Goal: Transaction & Acquisition: Purchase product/service

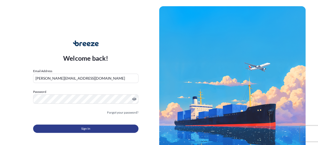
click at [87, 126] on span "Sign In" at bounding box center [85, 128] width 9 height 5
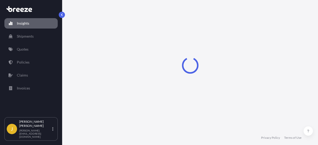
select select "2025"
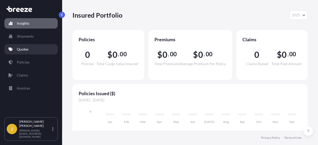
click at [27, 48] on p "Quotes" at bounding box center [23, 49] width 12 height 5
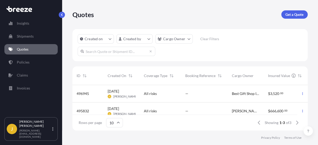
click at [150, 93] on span "All risks" at bounding box center [150, 93] width 13 height 5
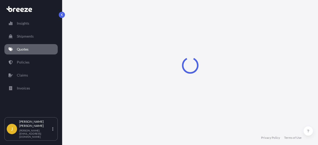
select select "Sea"
select select "Road"
select select "1"
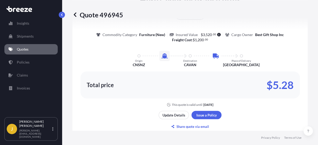
scroll to position [471, 0]
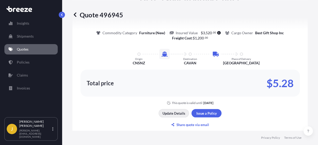
click at [170, 113] on p "Update Details" at bounding box center [173, 112] width 23 height 5
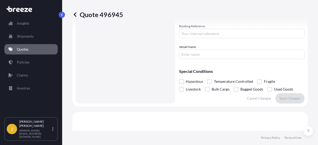
scroll to position [205, 0]
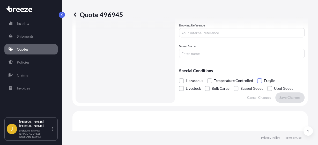
click at [259, 81] on span at bounding box center [259, 80] width 5 height 5
click at [257, 77] on input "Fragile" at bounding box center [257, 77] width 0 height 0
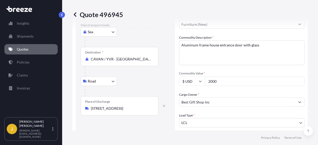
scroll to position [77, 0]
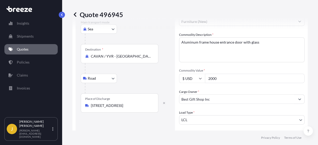
click at [247, 81] on input "2000" at bounding box center [255, 77] width 100 height 9
type input "2"
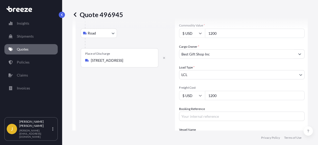
scroll to position [123, 0]
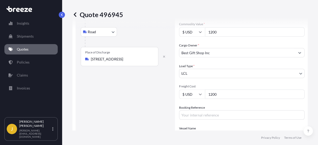
type input "1200"
click at [238, 94] on input "1200" at bounding box center [255, 93] width 100 height 9
type input "1800"
click at [150, 104] on div "Route Details Cover door to port - Add loading place Place of loading Road Road…" at bounding box center [125, 46] width 89 height 265
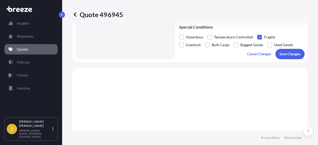
scroll to position [248, 0]
click at [290, 52] on p "Save Changes" at bounding box center [289, 53] width 21 height 5
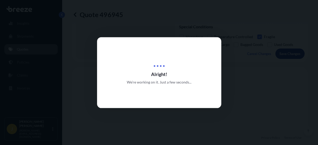
type input "[STREET_ADDRESS]"
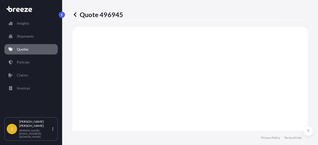
scroll to position [290, 0]
select select "Sea"
select select "Road"
select select "1"
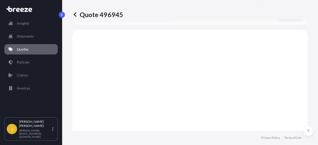
click at [75, 14] on icon at bounding box center [74, 14] width 5 height 5
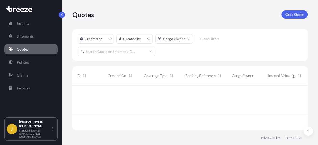
scroll to position [48, 235]
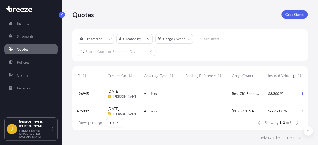
click at [119, 92] on span "[DATE]" at bounding box center [113, 90] width 11 height 5
select select "Sea"
select select "Road"
select select "1"
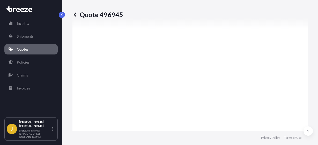
scroll to position [316, 0]
click at [74, 15] on icon at bounding box center [75, 14] width 3 height 4
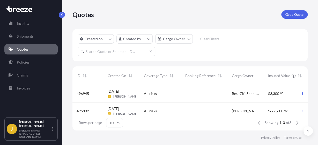
click at [81, 92] on span "496945" at bounding box center [83, 93] width 12 height 5
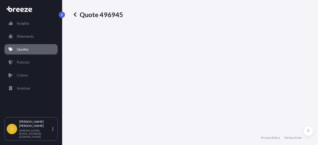
select select "Sea"
select select "Road"
select select "1"
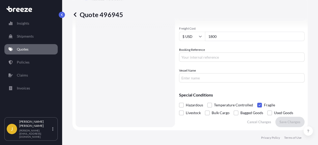
scroll to position [180, 0]
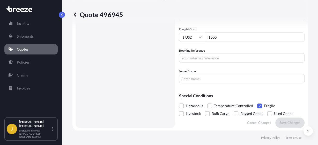
click at [259, 105] on span at bounding box center [259, 105] width 5 height 5
click at [257, 102] on input "Fragile" at bounding box center [257, 102] width 0 height 0
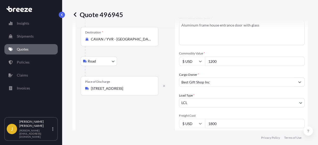
scroll to position [96, 0]
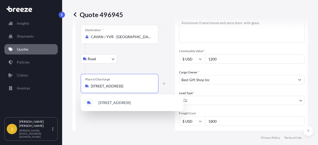
click at [101, 85] on input "[STREET_ADDRESS]" at bounding box center [121, 85] width 61 height 5
click at [141, 86] on input "[STREET_ADDRESS]" at bounding box center [121, 85] width 61 height 5
click at [94, 87] on input "[STREET_ADDRESS]" at bounding box center [121, 85] width 61 height 5
click at [99, 85] on input "[STREET_ADDRESS]" at bounding box center [121, 85] width 61 height 5
click at [115, 100] on span "[STREET_ADDRESS]" at bounding box center [114, 102] width 32 height 5
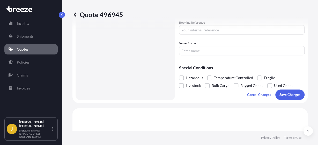
scroll to position [208, 0]
type input "[STREET_ADDRESS]"
click at [294, 93] on p "Save Changes" at bounding box center [289, 94] width 21 height 5
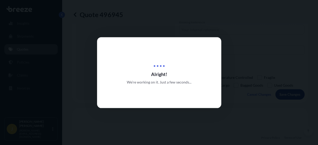
type input "[STREET_ADDRESS]"
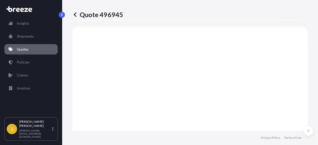
scroll to position [290, 0]
select select "Sea"
select select "Road"
select select "1"
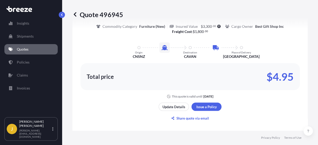
scroll to position [479, 0]
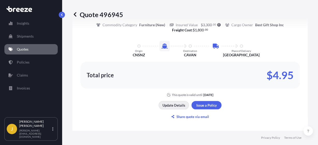
click at [174, 104] on p "Update Details" at bounding box center [173, 104] width 23 height 5
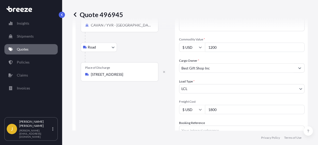
scroll to position [107, 0]
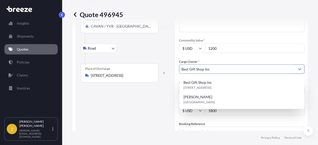
click at [277, 71] on input "Best Gift Shop Inc" at bounding box center [237, 68] width 116 height 9
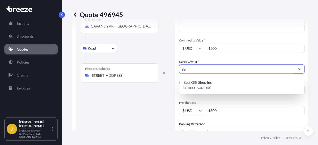
type input "B"
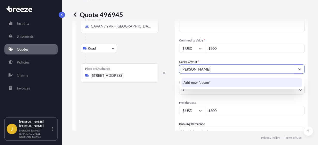
click at [264, 79] on div "Add new "Jeson"" at bounding box center [241, 82] width 121 height 9
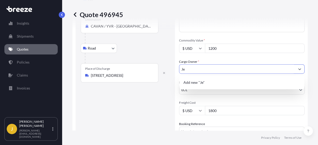
type input "J"
click at [209, 70] on input "The First Cabinet Ltd." at bounding box center [237, 68] width 116 height 9
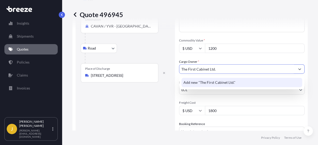
click at [226, 85] on div "Add new "The First Cabinet Ltd."" at bounding box center [241, 82] width 121 height 9
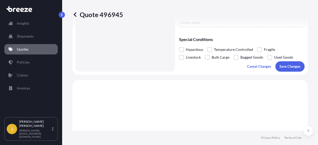
scroll to position [239, 0]
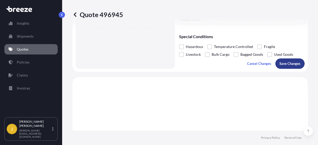
type input "The First Cabinet Ltd."
click at [287, 64] on p "Save Changes" at bounding box center [289, 63] width 21 height 5
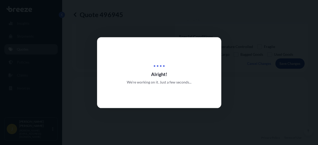
type input "[STREET_ADDRESS]"
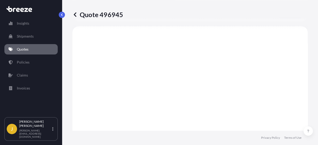
scroll to position [290, 0]
select select "Sea"
select select "Road"
select select "1"
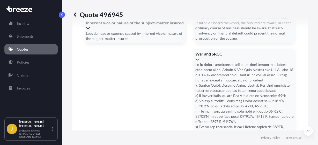
scroll to position [1173, 0]
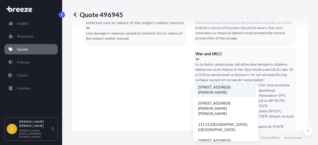
scroll to position [0, 0]
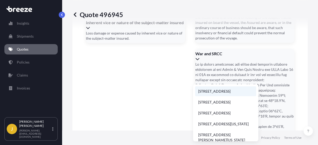
click at [226, 90] on li "[STREET_ADDRESS]" at bounding box center [225, 91] width 61 height 10
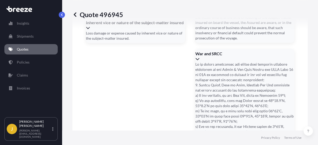
type input "[STREET_ADDRESS]"
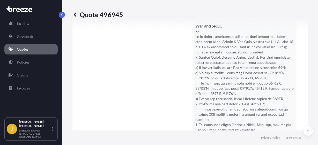
scroll to position [1202, 0]
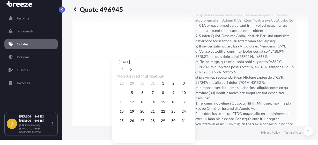
scroll to position [10, 0]
click at [157, 113] on button "21" at bounding box center [152, 111] width 8 height 8
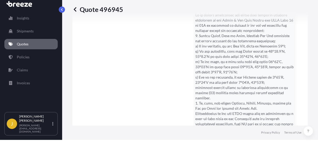
type input "[DATE]"
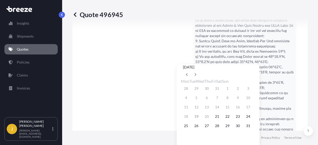
scroll to position [10, 0]
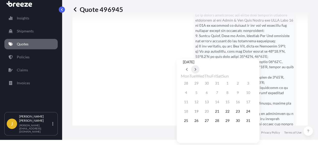
click at [199, 65] on button at bounding box center [195, 69] width 8 height 8
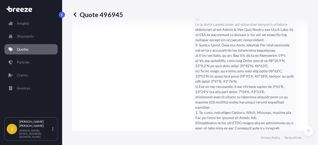
scroll to position [1217, 0]
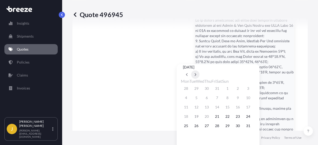
click at [199, 70] on button at bounding box center [195, 74] width 8 height 8
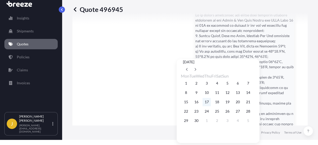
click at [209, 102] on button "17" at bounding box center [206, 101] width 8 height 8
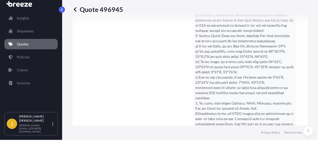
type input "[DATE]"
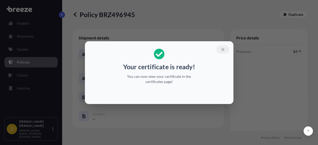
click at [222, 49] on icon "button" at bounding box center [222, 49] width 3 height 3
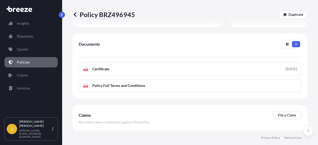
scroll to position [227, 0]
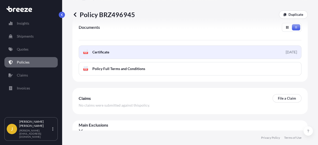
click at [105, 49] on span "Certificate" at bounding box center [100, 51] width 17 height 5
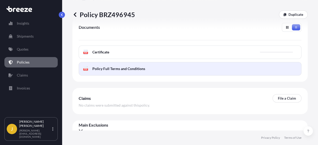
click at [107, 66] on span "Policy Full Terms and Conditions" at bounding box center [118, 68] width 53 height 5
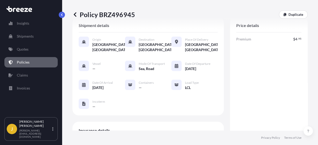
scroll to position [0, 0]
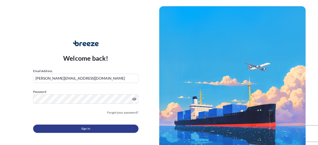
click at [87, 126] on span "Sign In" at bounding box center [85, 128] width 9 height 5
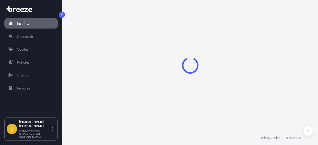
select select "2025"
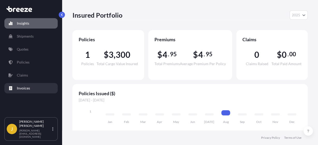
click at [28, 85] on link "Invoices" at bounding box center [30, 88] width 53 height 10
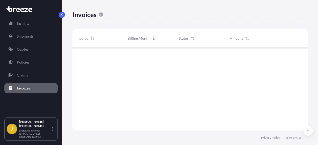
scroll to position [101, 235]
